Goal: Complete application form: Complete application form

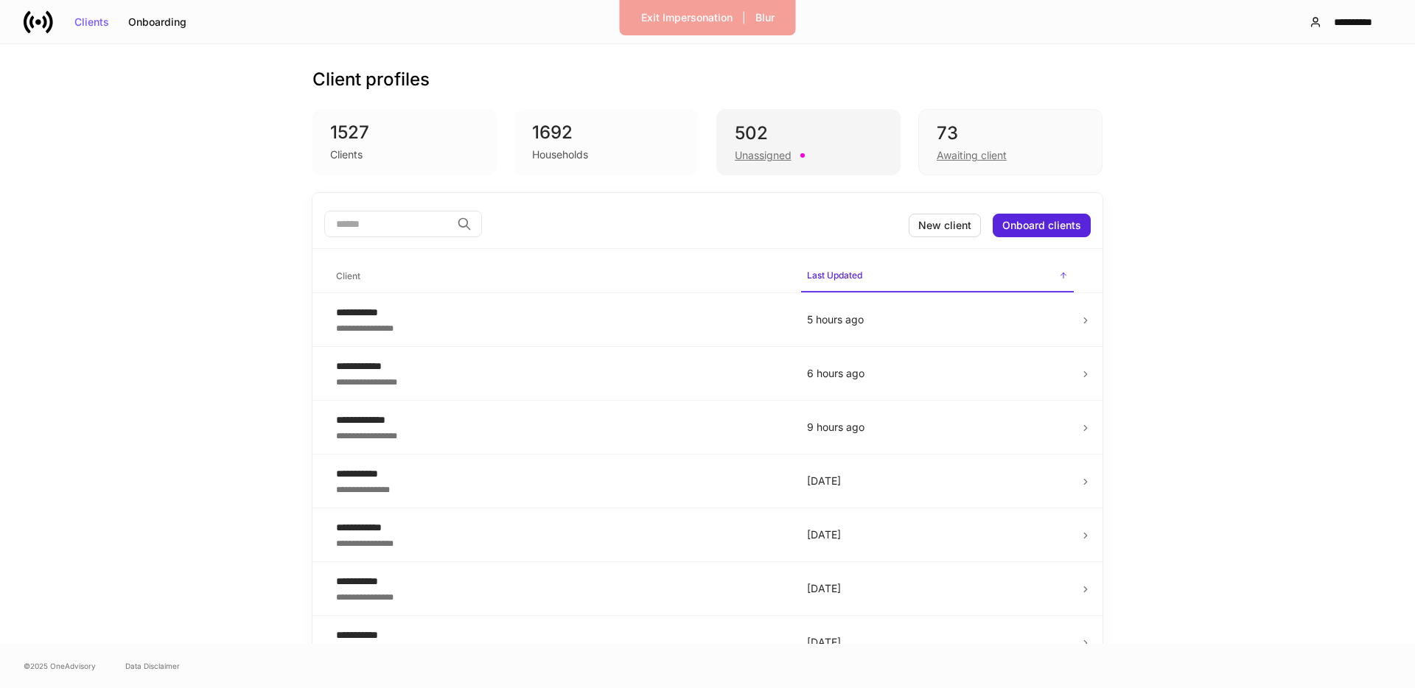
click at [810, 145] on div "Unassigned" at bounding box center [808, 154] width 147 height 18
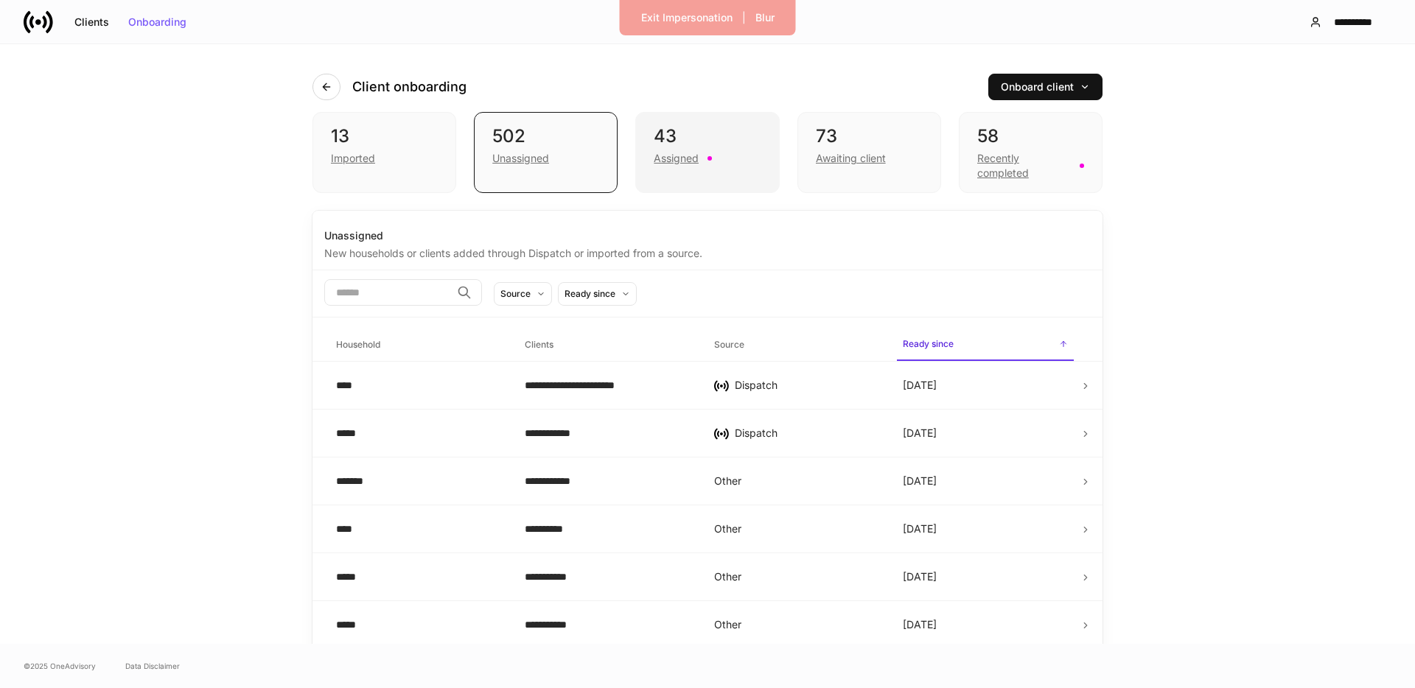
click at [723, 148] on div "Assigned" at bounding box center [706, 157] width 107 height 18
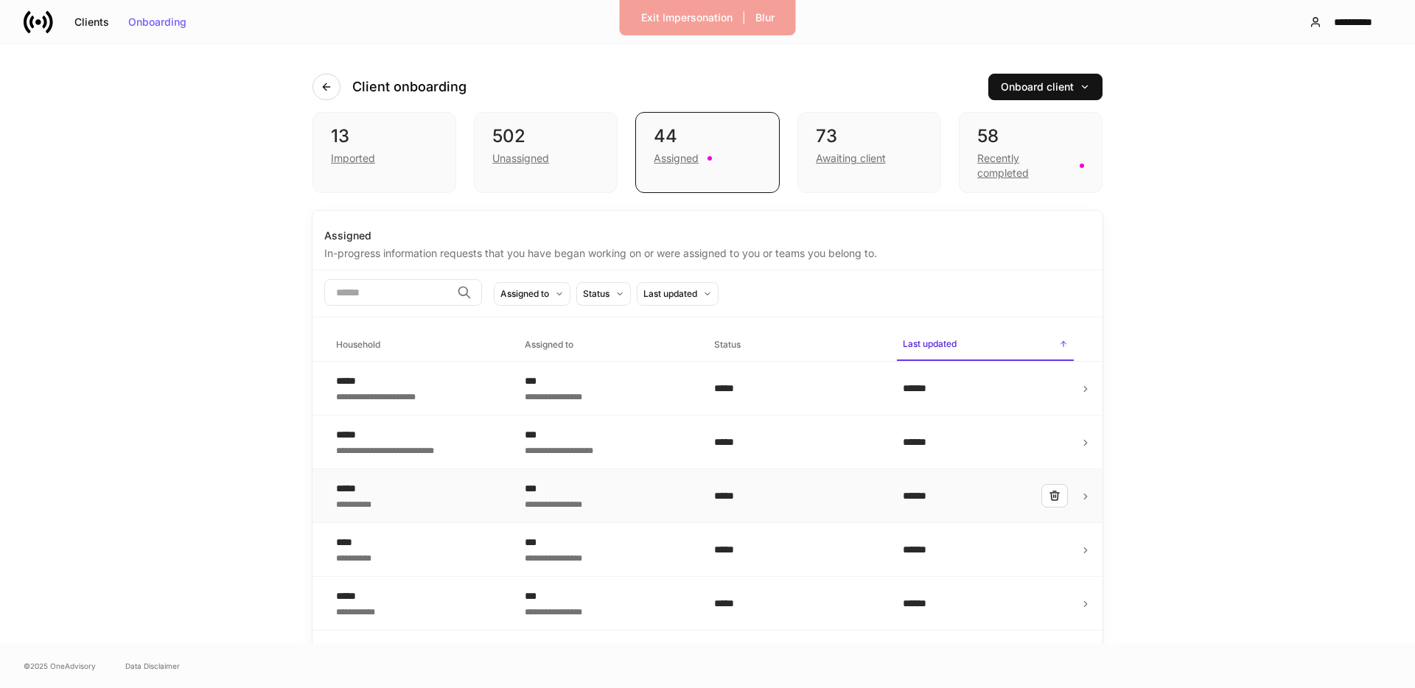
click at [428, 483] on div "**********" at bounding box center [418, 495] width 165 height 29
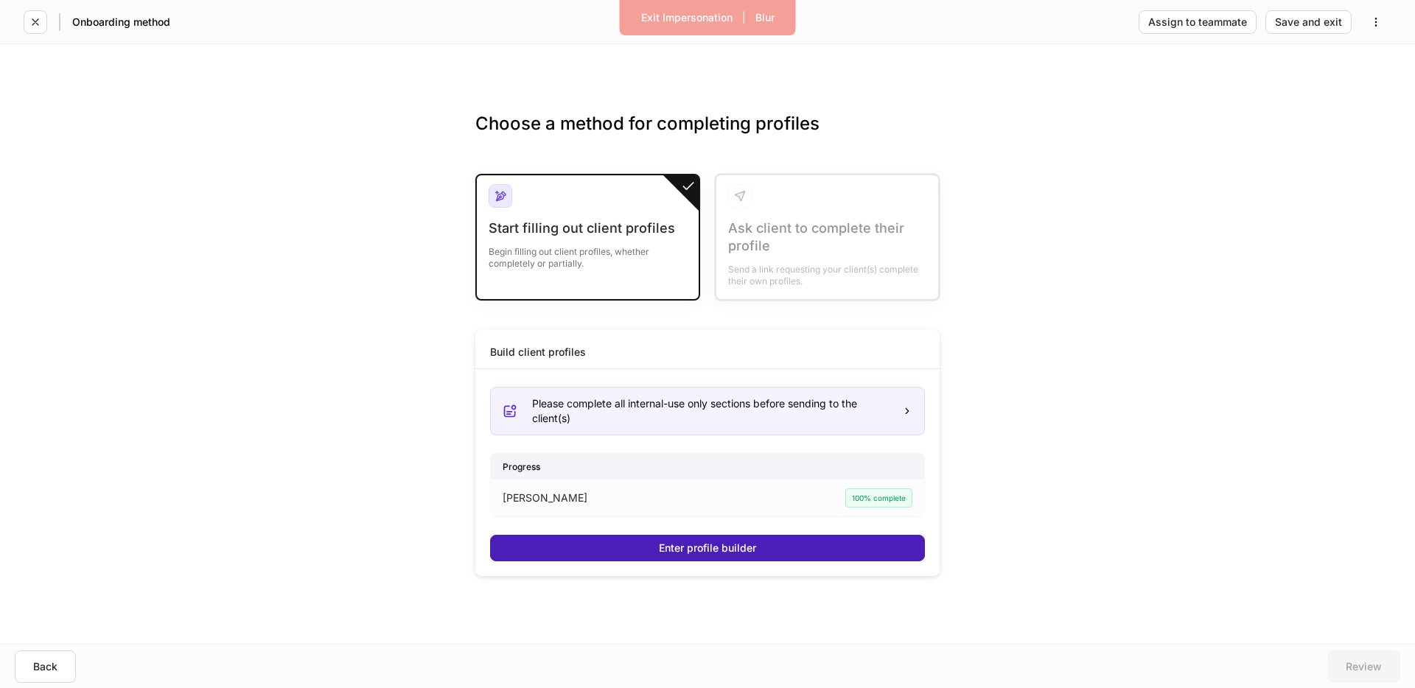
click at [602, 554] on button "Enter profile builder" at bounding box center [707, 548] width 435 height 27
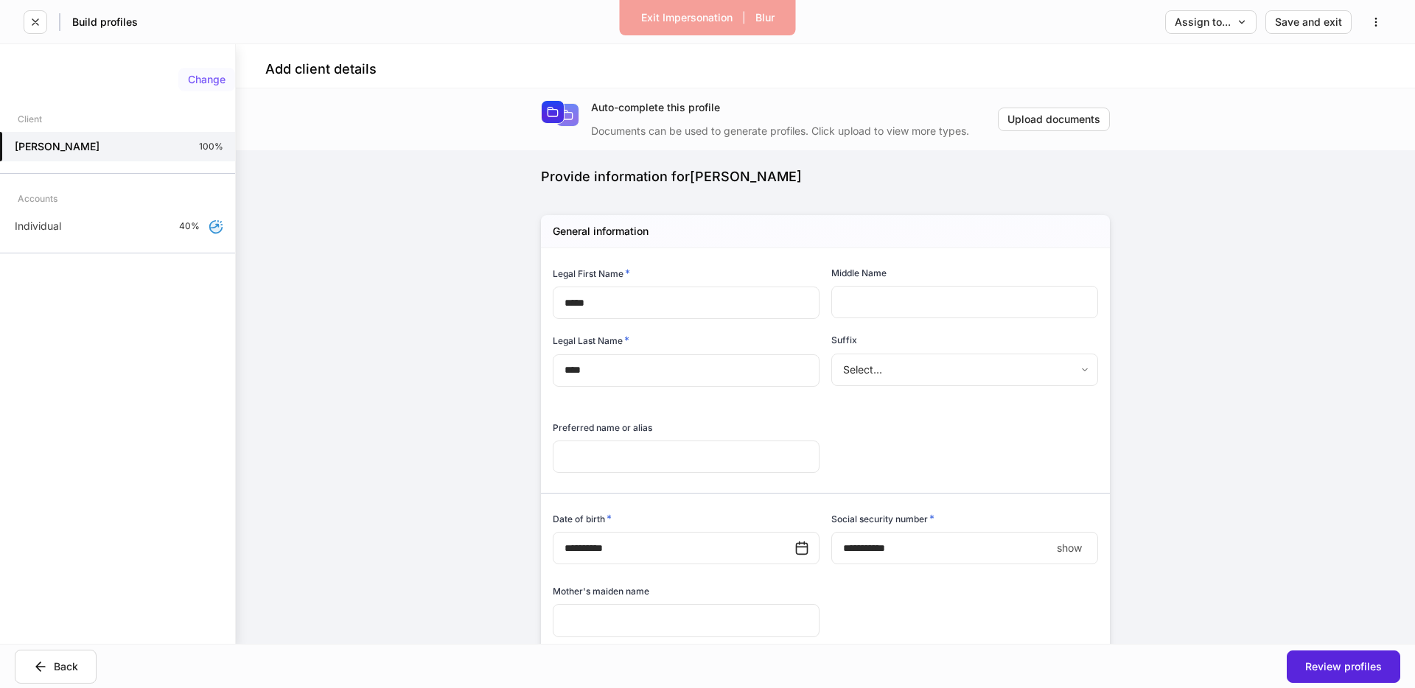
click at [208, 76] on div "Change" at bounding box center [207, 79] width 38 height 10
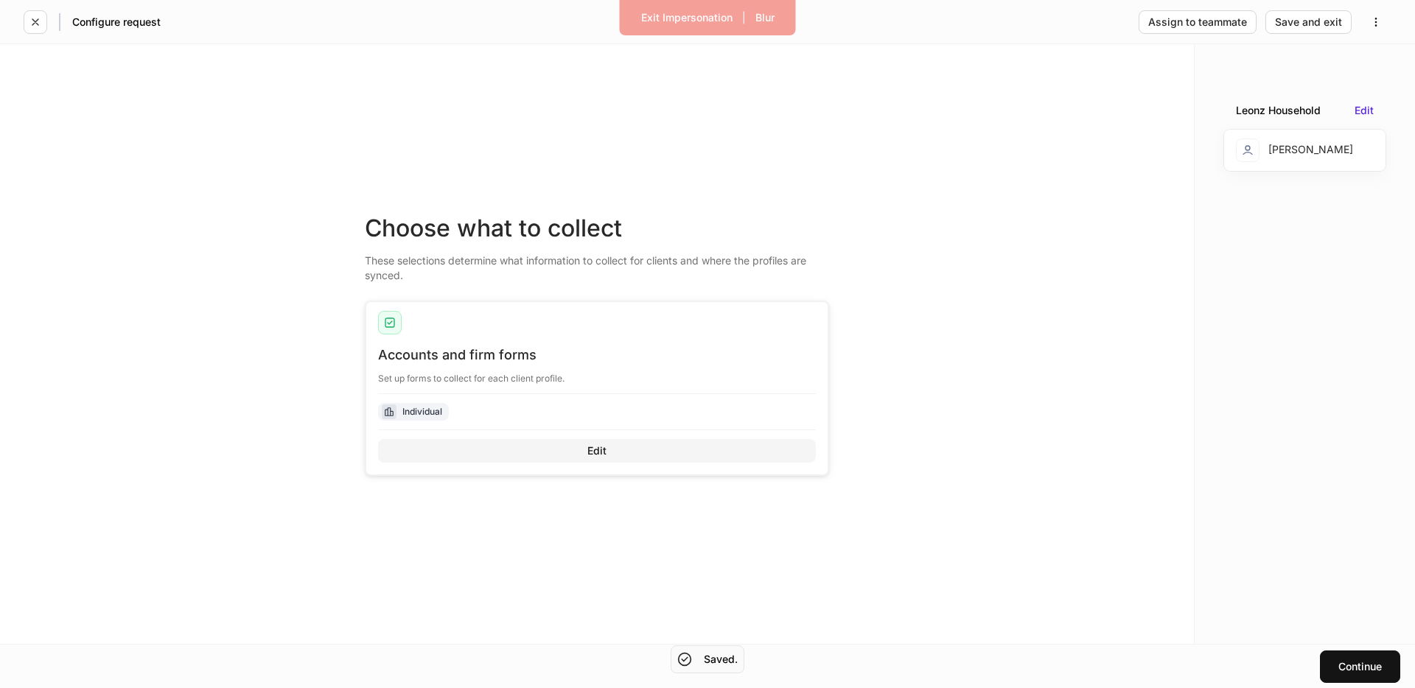
click at [609, 457] on button "Edit" at bounding box center [597, 451] width 438 height 24
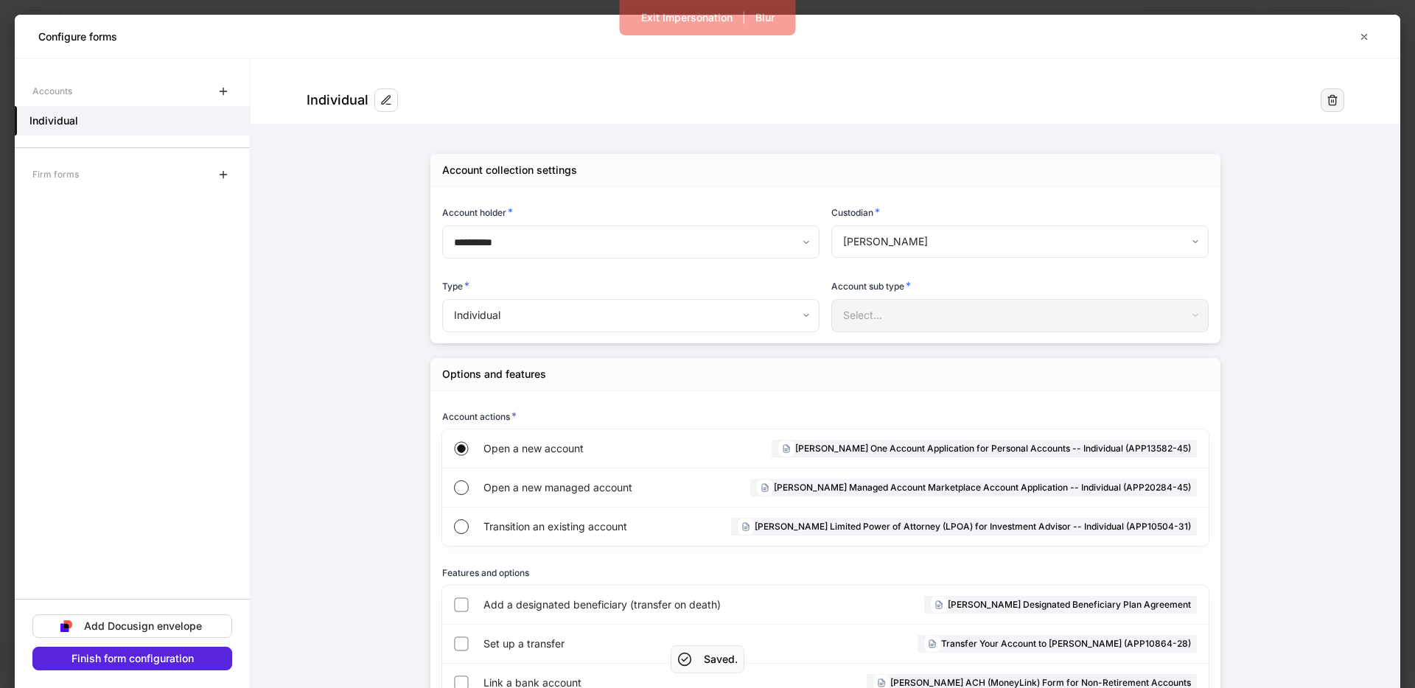
click at [1341, 105] on button "button" at bounding box center [1332, 100] width 24 height 24
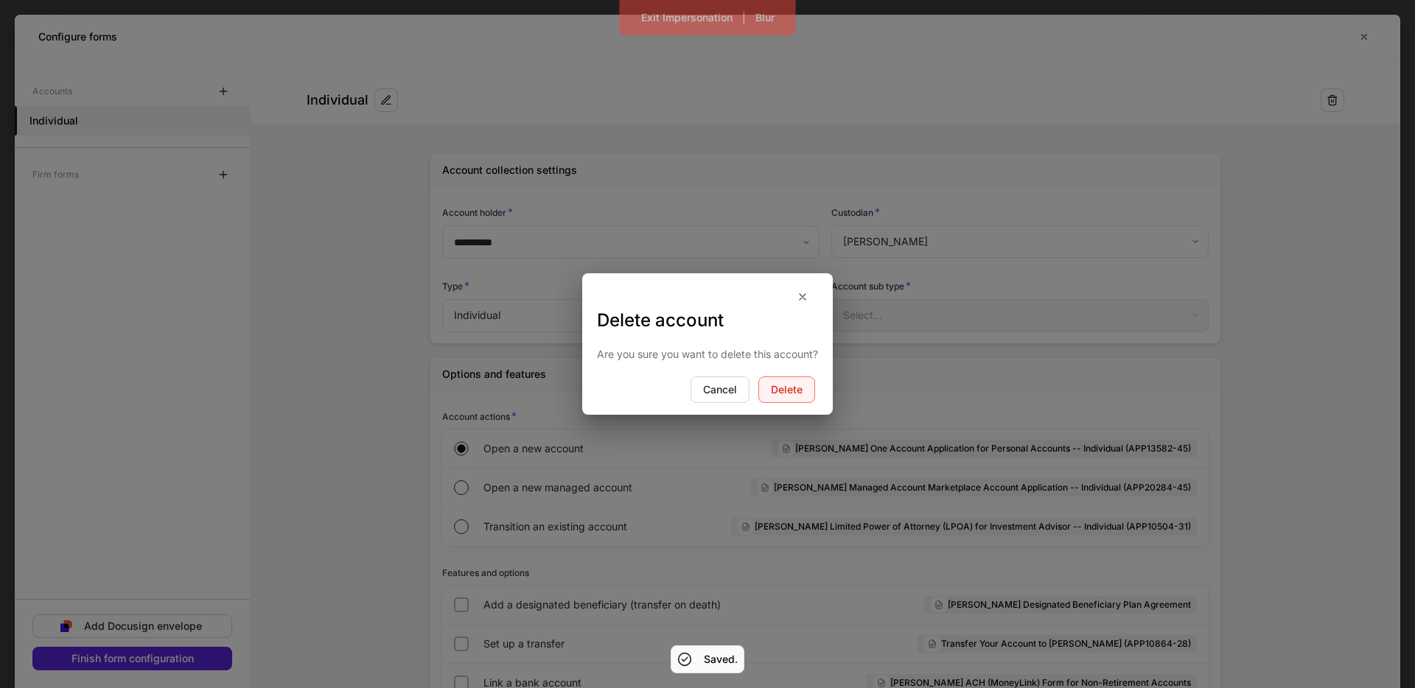
click at [788, 391] on div "Delete" at bounding box center [787, 390] width 32 height 10
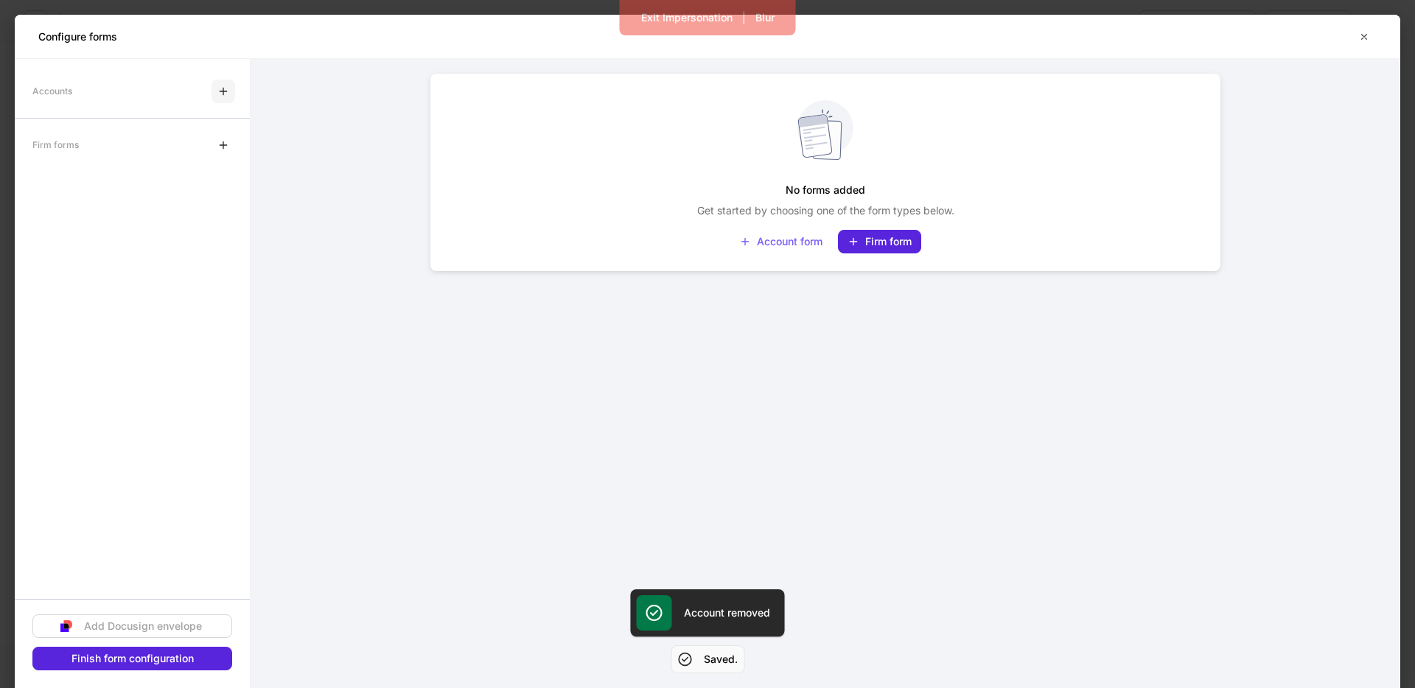
click at [225, 91] on icon "button" at bounding box center [223, 91] width 12 height 12
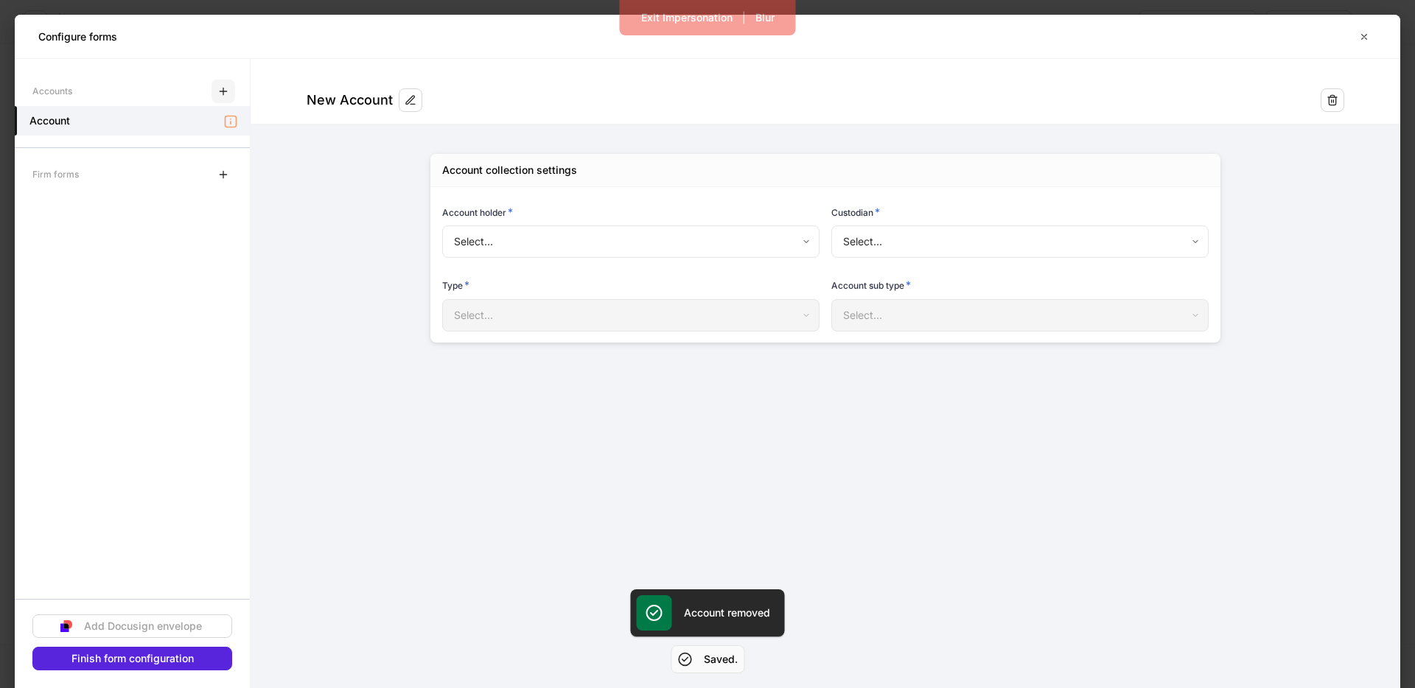
type input "**********"
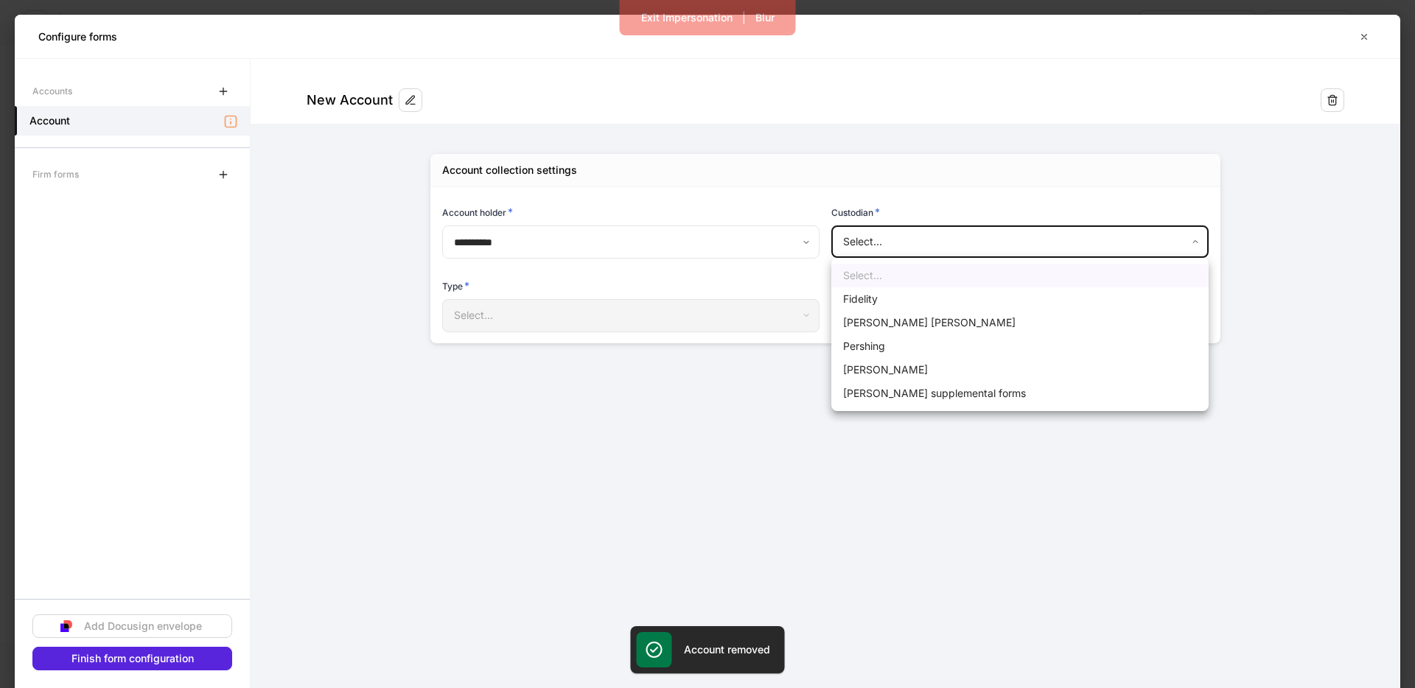
click at [874, 242] on body "**********" at bounding box center [707, 344] width 1415 height 688
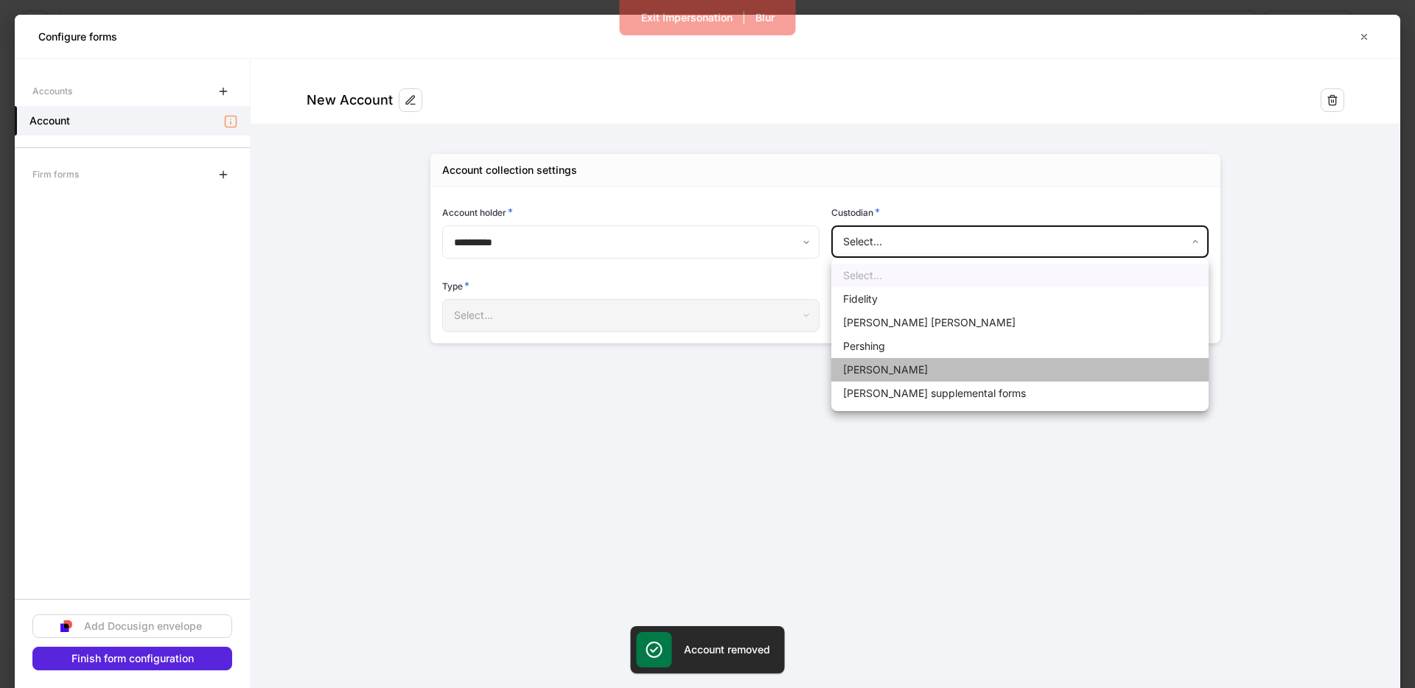
click at [884, 371] on li "Schwab" at bounding box center [1019, 370] width 377 height 24
type input "******"
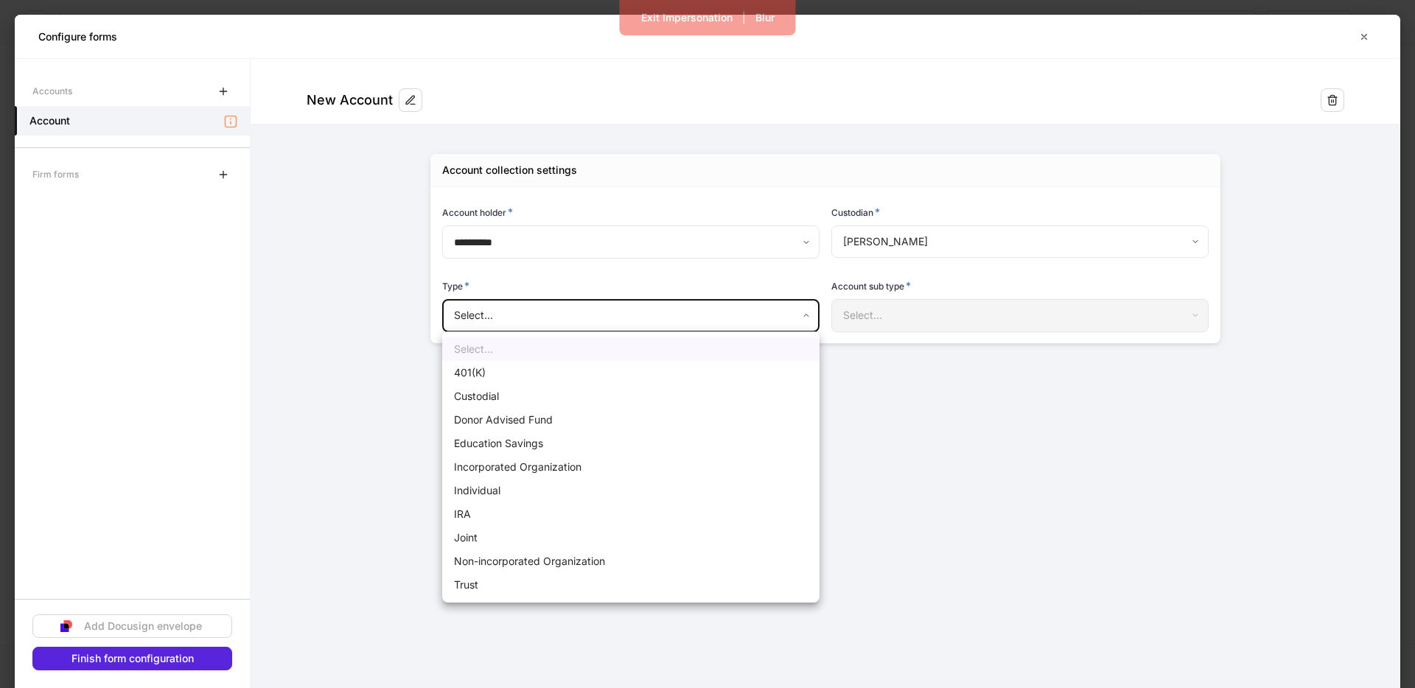
click at [771, 320] on body "**********" at bounding box center [707, 344] width 1415 height 688
click at [481, 581] on li "Trust" at bounding box center [630, 585] width 377 height 24
type input "*****"
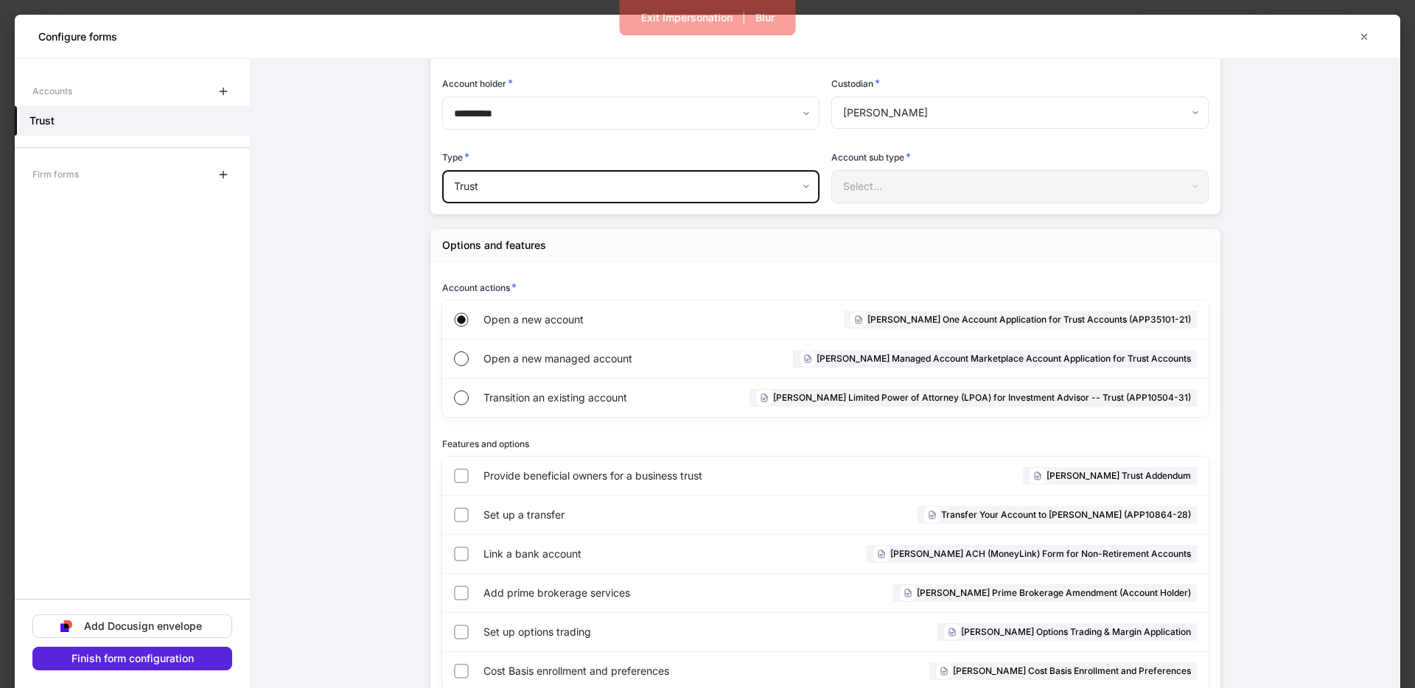
scroll to position [171, 0]
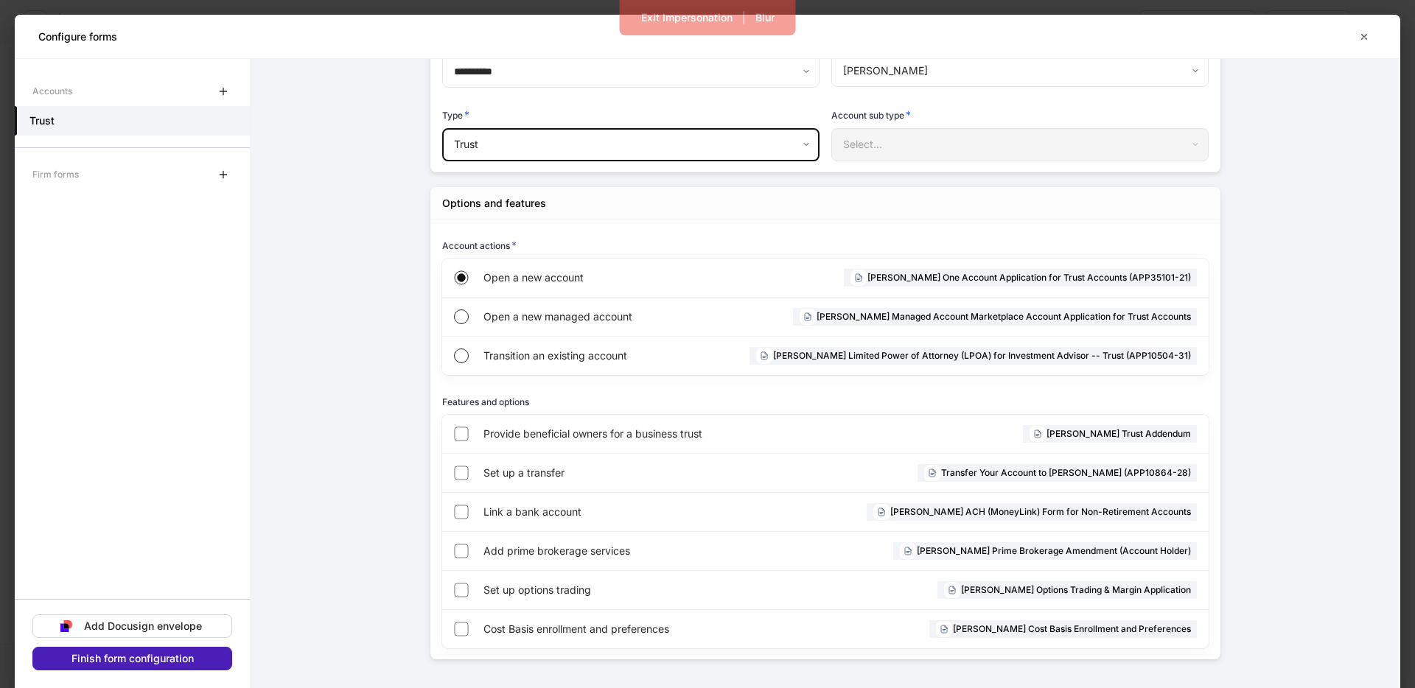
click at [80, 660] on div "Finish form configuration" at bounding box center [132, 658] width 122 height 10
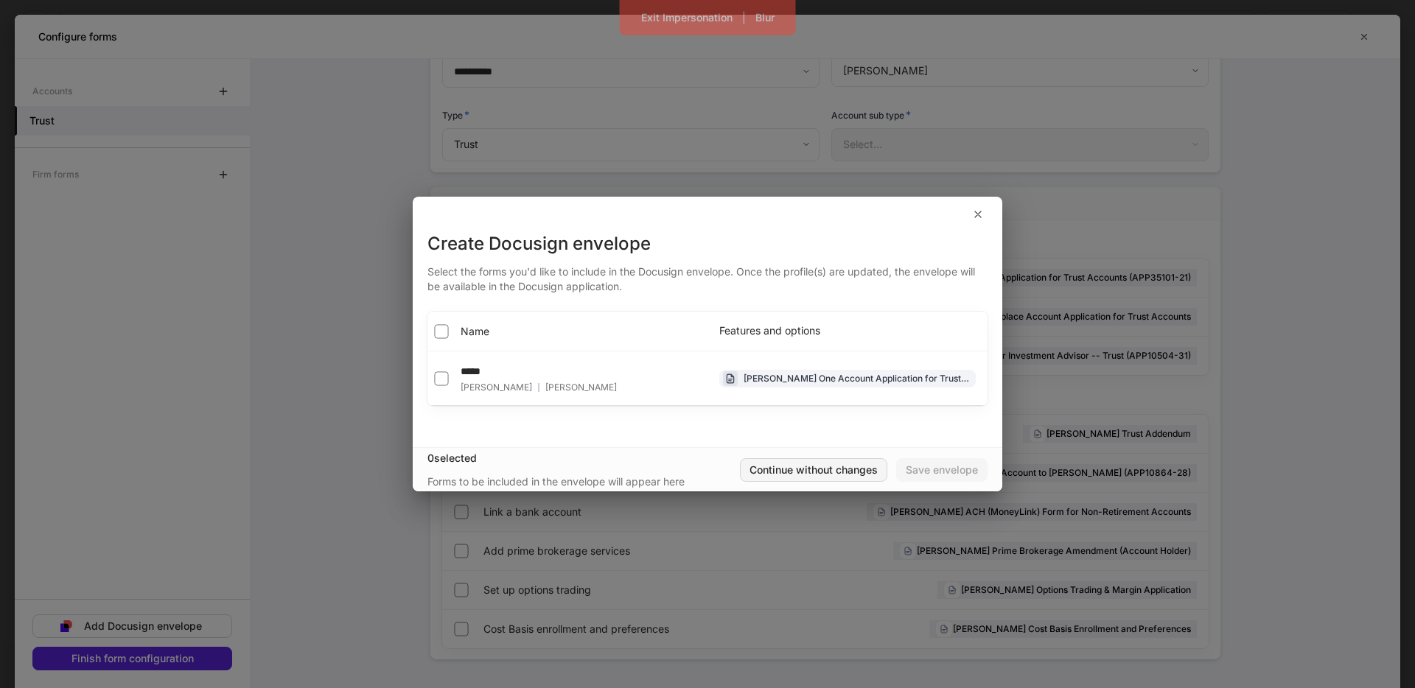
click at [828, 466] on div "Continue without changes" at bounding box center [813, 470] width 128 height 10
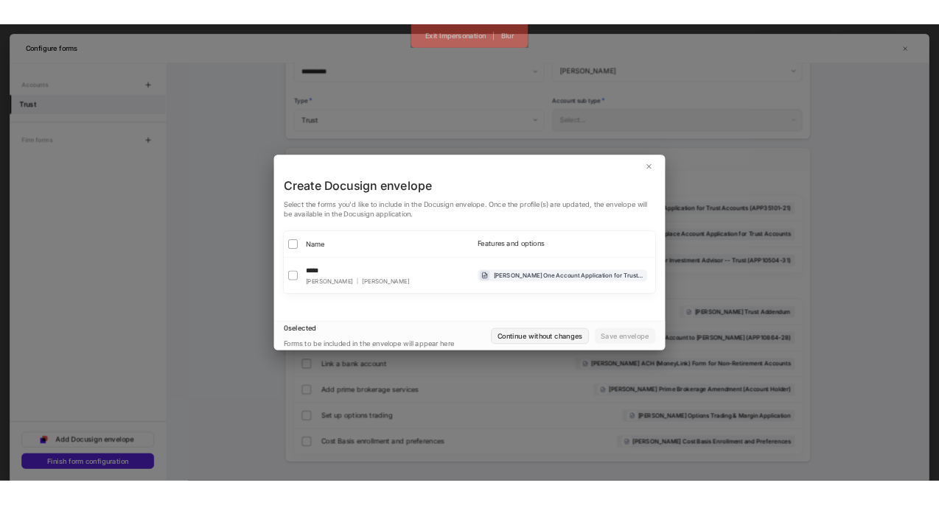
scroll to position [156, 0]
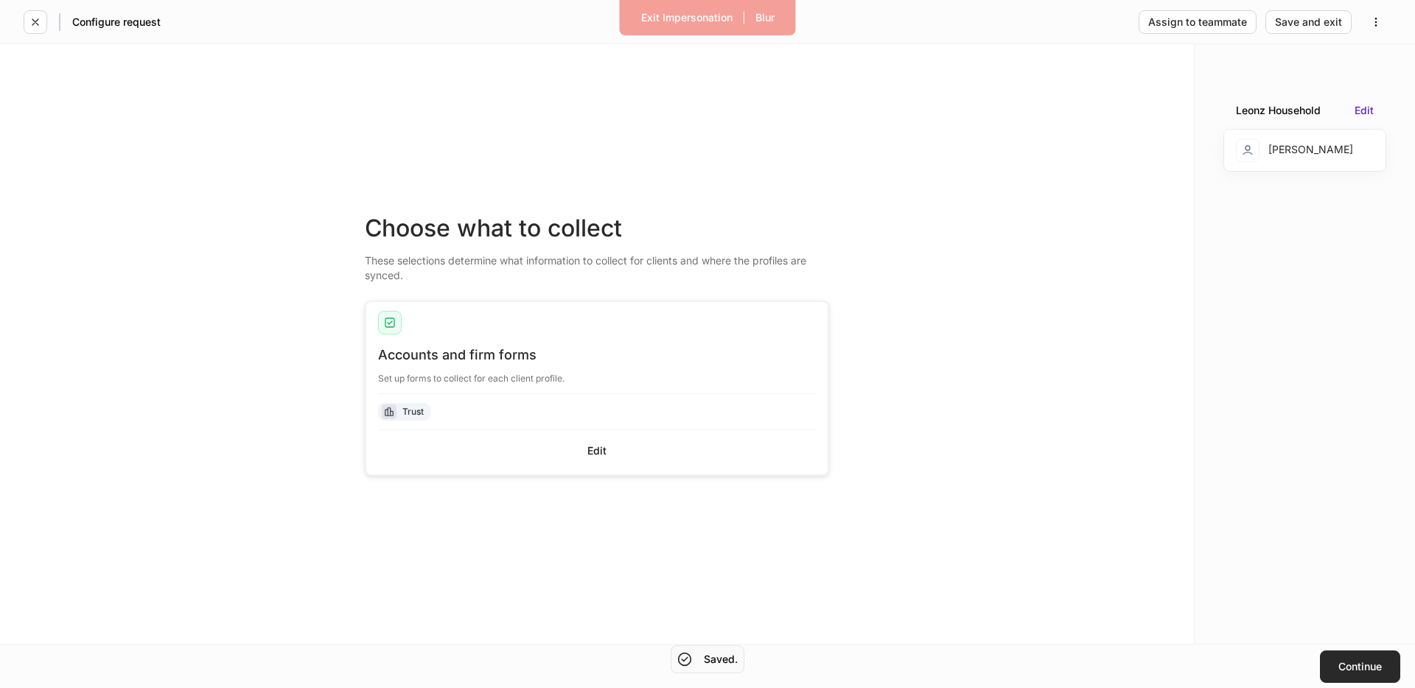
click at [1353, 664] on div "Continue" at bounding box center [1359, 667] width 43 height 10
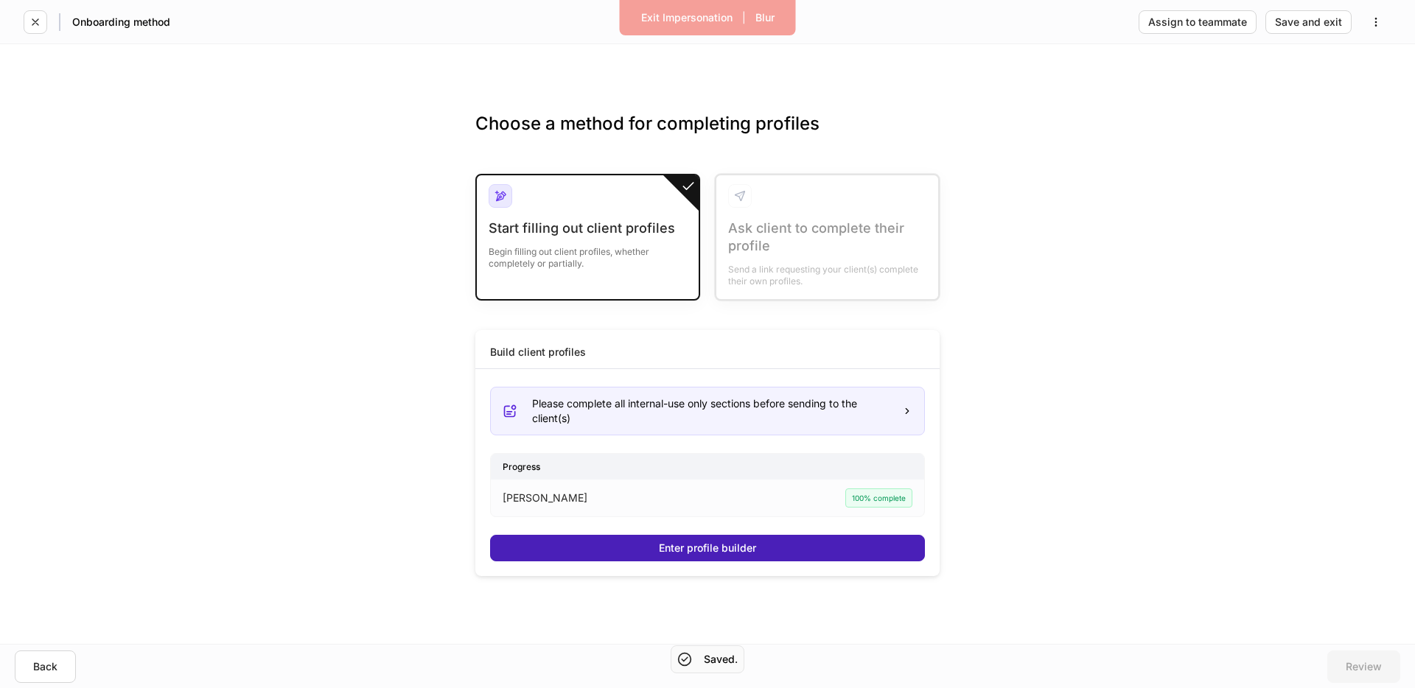
click at [705, 543] on div "Enter profile builder" at bounding box center [707, 548] width 97 height 10
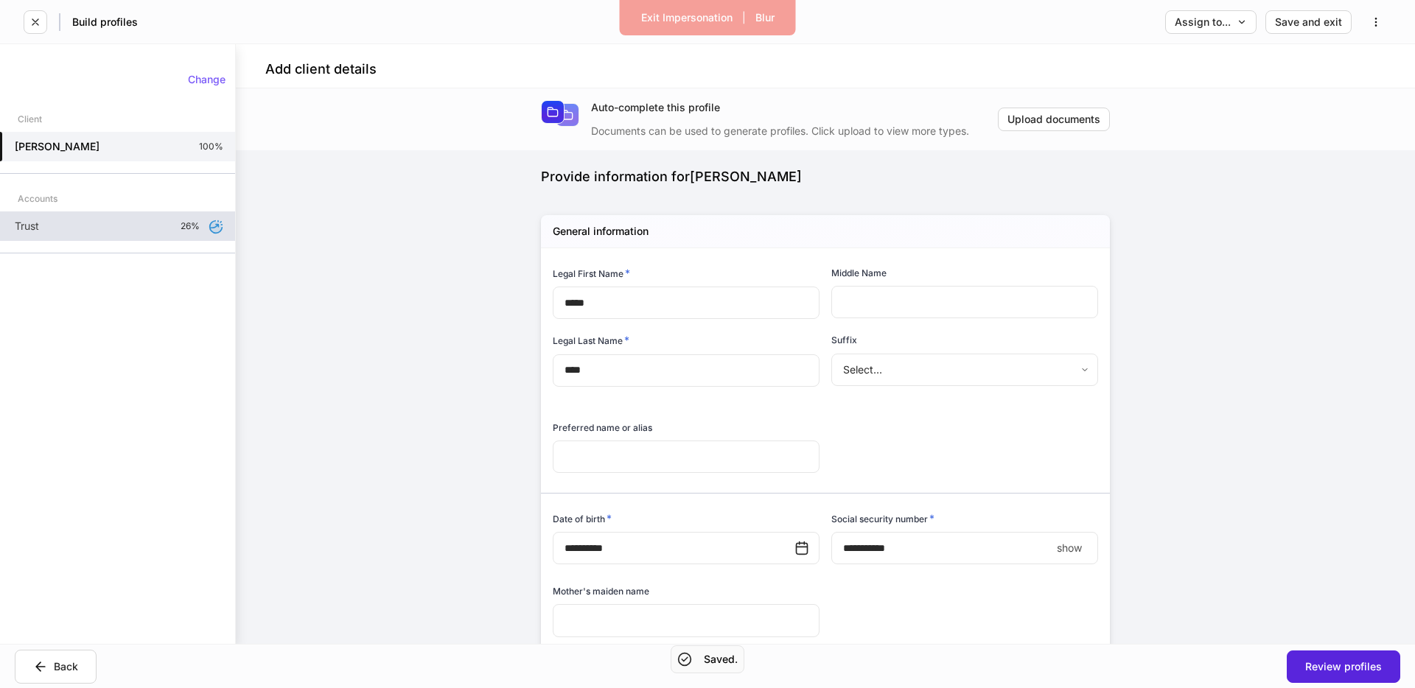
click at [145, 222] on div "Trust 26%" at bounding box center [117, 225] width 235 height 29
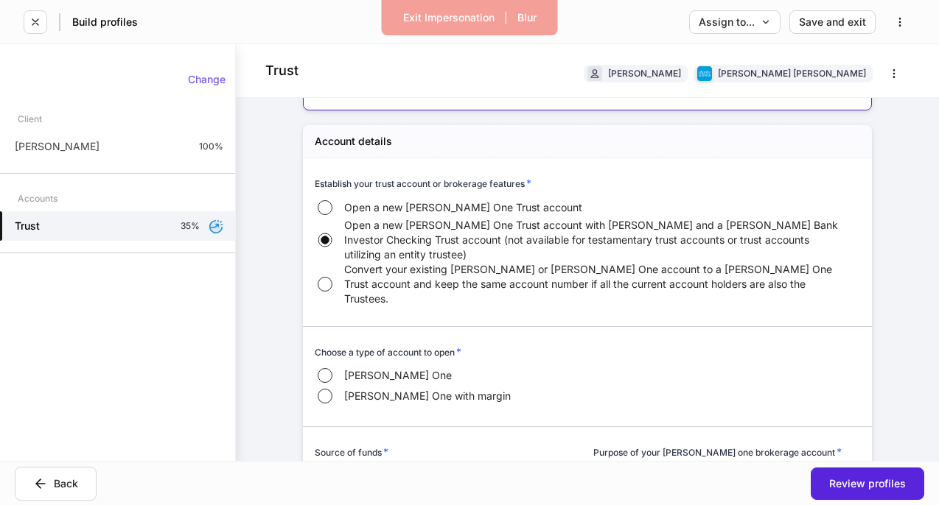
scroll to position [633, 0]
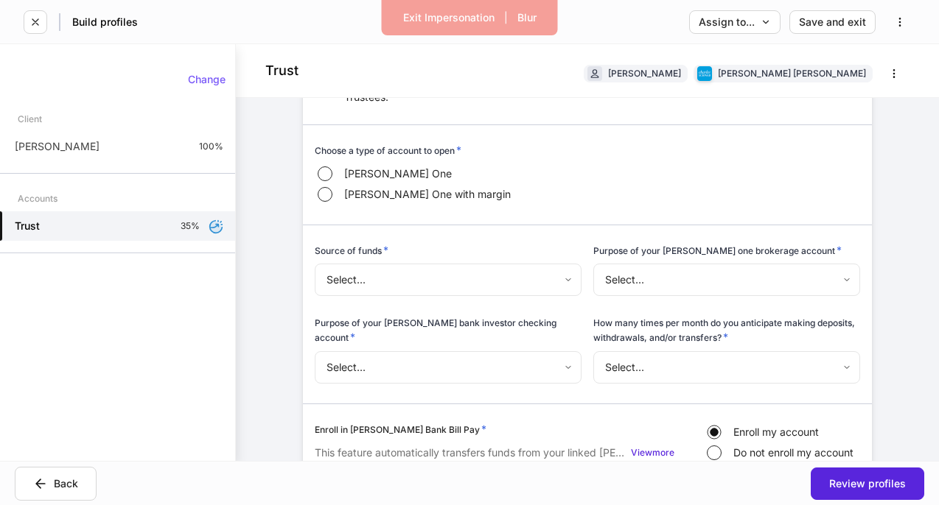
click at [634, 341] on body "Exit Impersonation | Blur Build profiles Assign to... Save and exit Trust Erika…" at bounding box center [469, 252] width 939 height 505
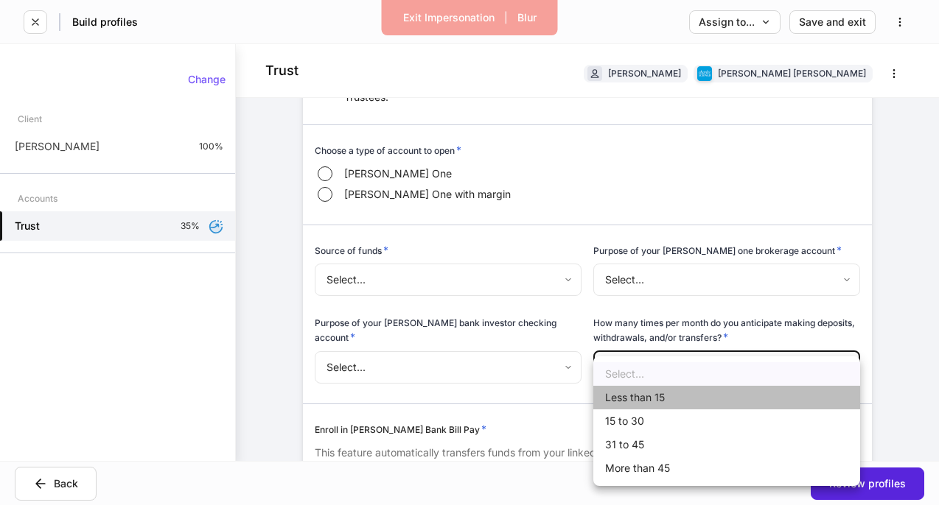
click at [636, 402] on li "Less than 15" at bounding box center [726, 398] width 267 height 24
type input "**********"
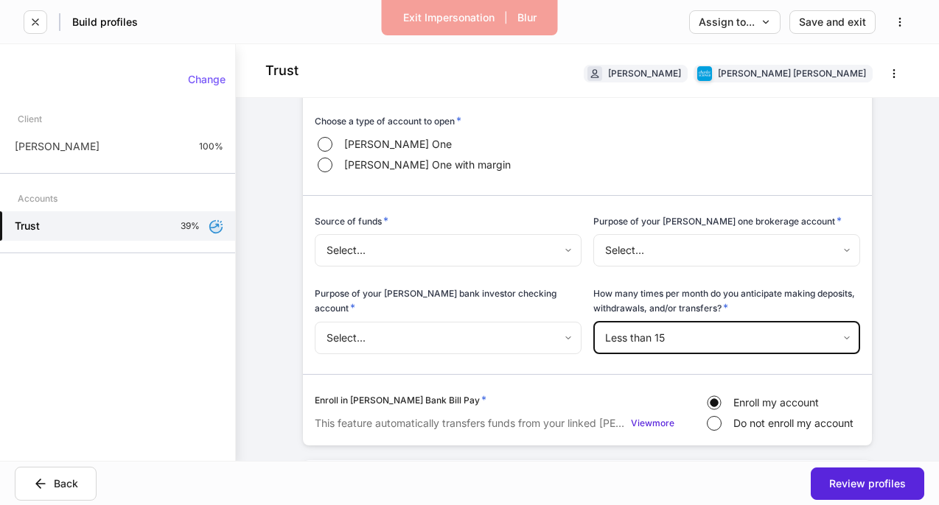
scroll to position [687, 0]
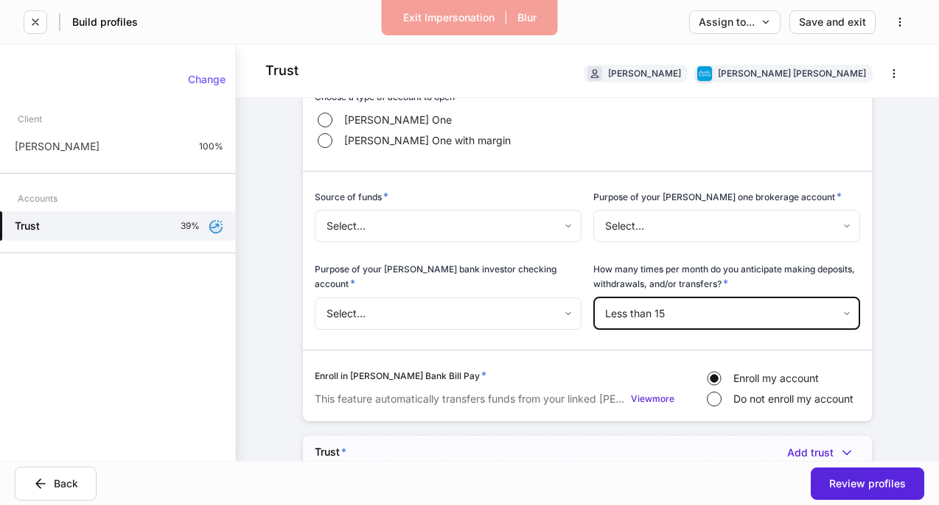
click at [393, 278] on body "Exit Impersonation | Blur Build profiles Assign to... Save and exit Trust Erika…" at bounding box center [469, 252] width 939 height 505
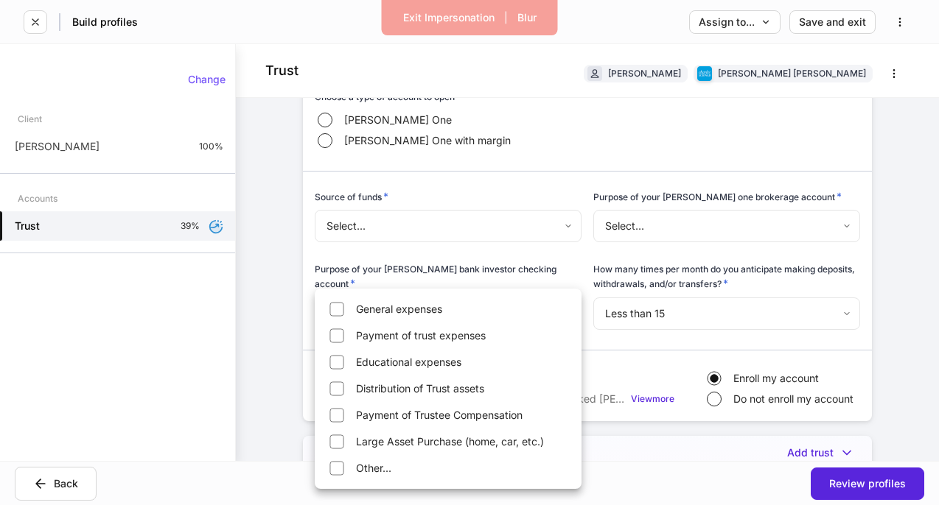
scroll to position [679, 0]
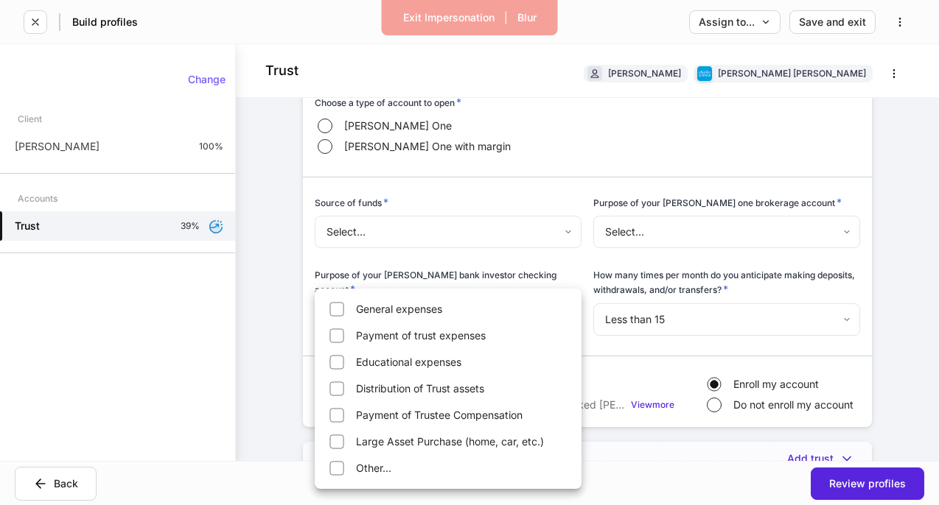
click at [642, 200] on div at bounding box center [469, 252] width 939 height 505
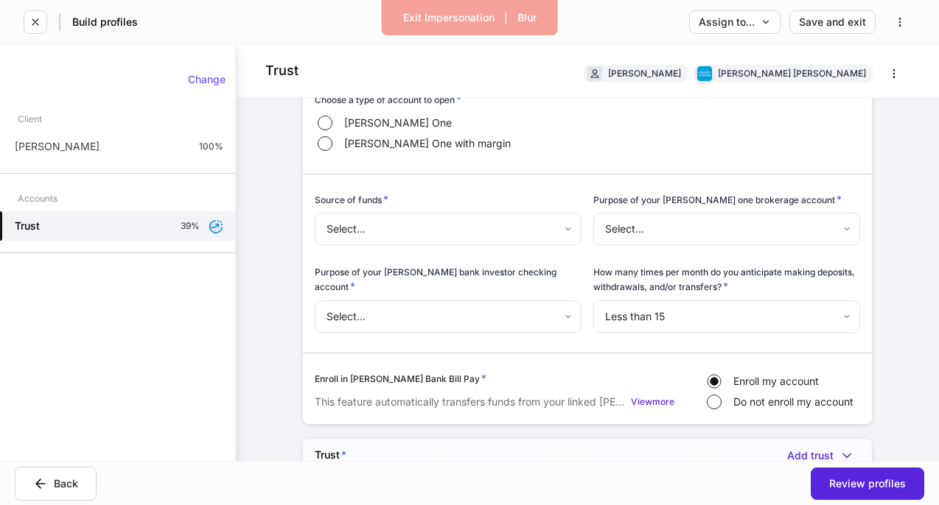
click at [644, 206] on div "General expenses Payment of trust expenses Educational expenses Distribution of…" at bounding box center [469, 252] width 939 height 505
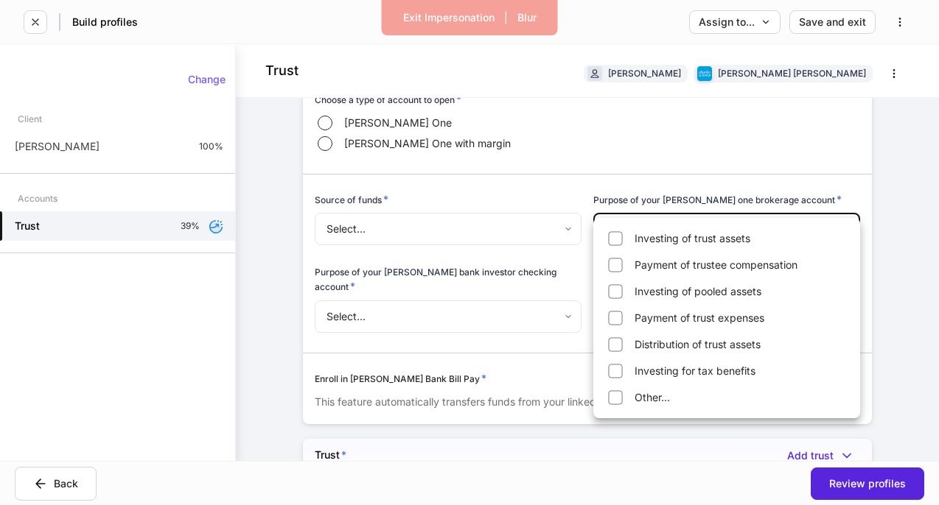
click at [659, 202] on body "Exit Impersonation | Blur Build profiles Assign to... Save and exit Trust Erika…" at bounding box center [469, 252] width 939 height 505
click at [508, 211] on div at bounding box center [469, 252] width 939 height 505
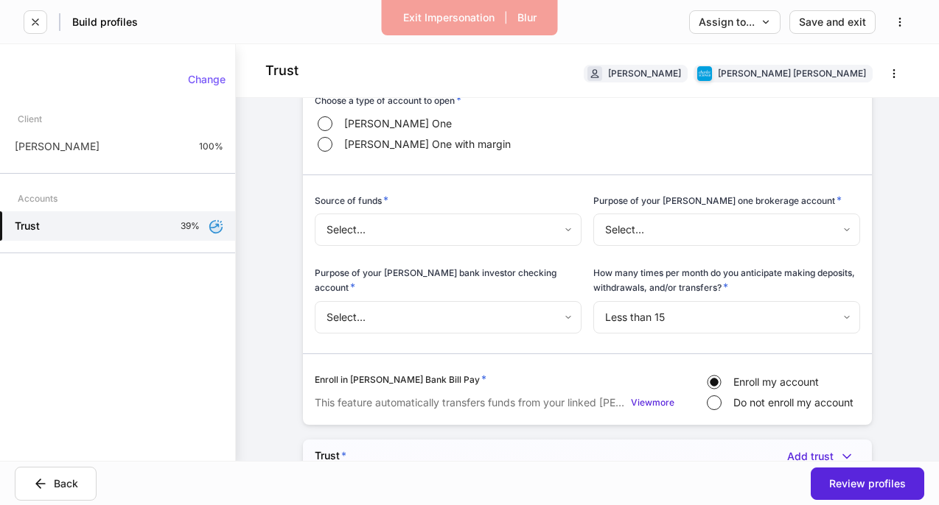
scroll to position [684, 0]
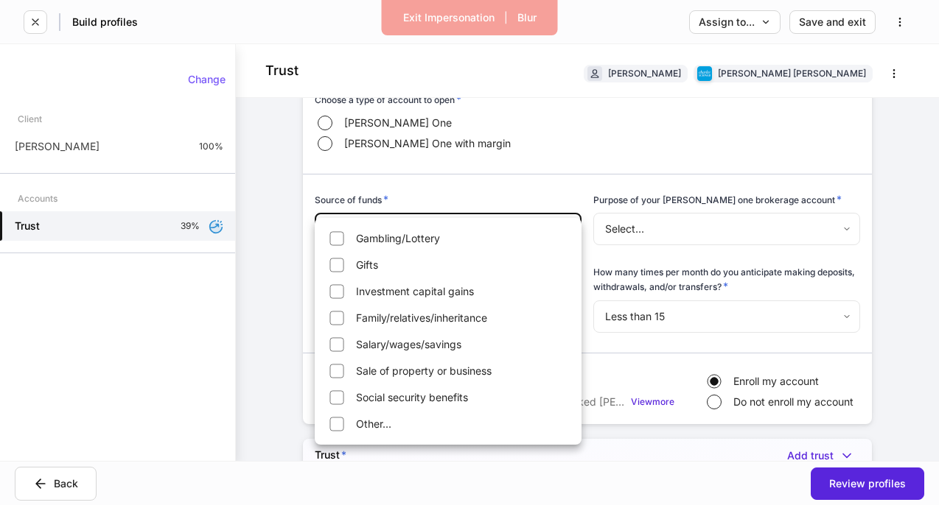
click at [458, 200] on body "Exit Impersonation | Blur Build profiles Assign to... Save and exit Trust Erika…" at bounding box center [469, 252] width 939 height 505
click at [458, 200] on div at bounding box center [469, 252] width 939 height 505
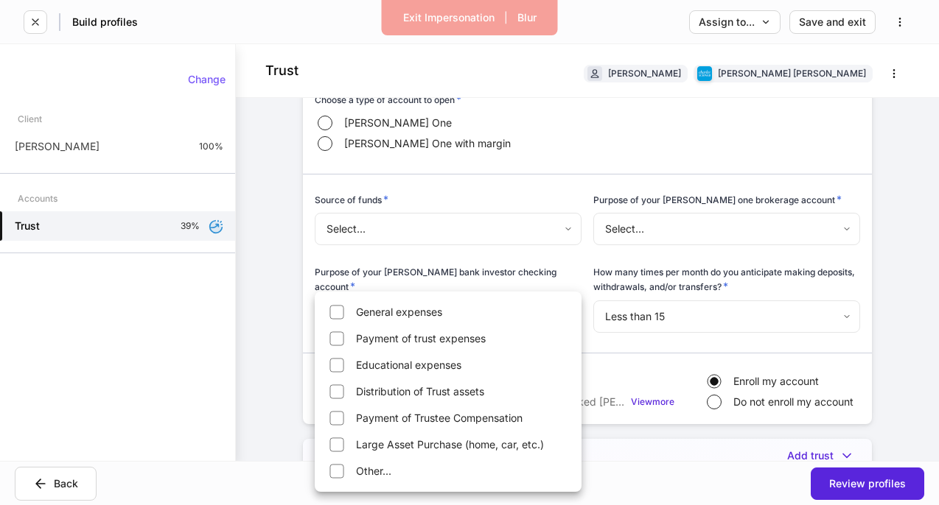
click at [360, 270] on body "Exit Impersonation | Blur Build profiles Assign to... Save and exit Trust Erika…" at bounding box center [469, 252] width 939 height 505
click at [279, 288] on div at bounding box center [469, 252] width 939 height 505
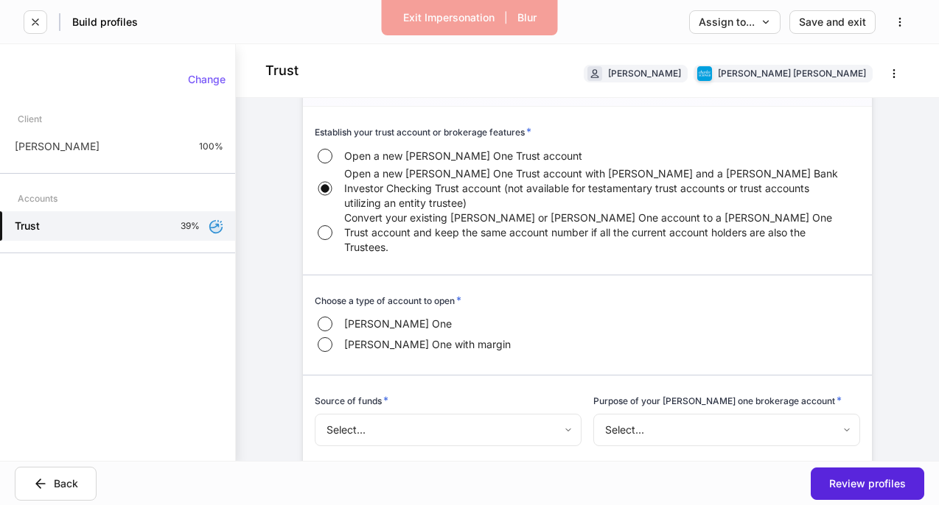
scroll to position [460, 0]
